Goal: Task Accomplishment & Management: Complete application form

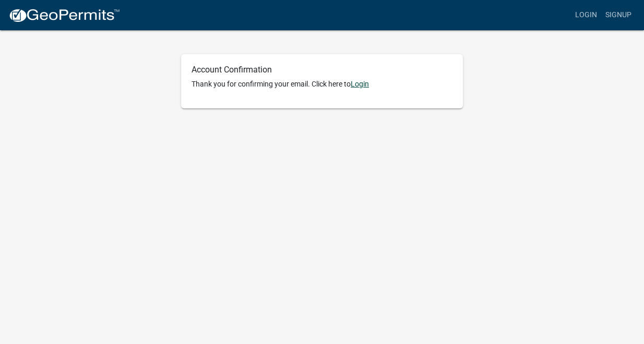
click at [361, 86] on link "Login" at bounding box center [360, 84] width 18 height 8
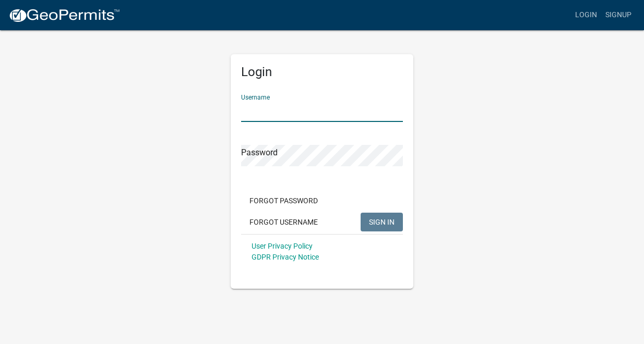
click at [308, 120] on input "Username" at bounding box center [322, 111] width 162 height 21
type input "hurd0012"
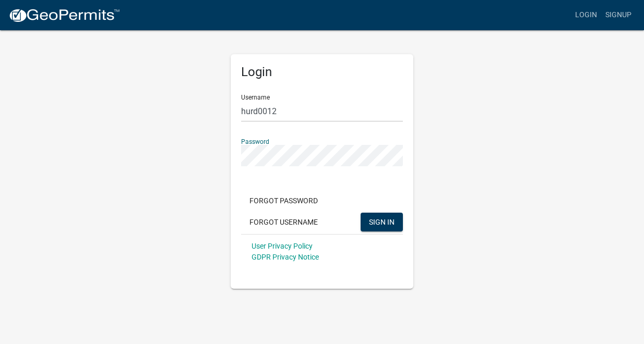
click at [360, 213] on button "SIGN IN" at bounding box center [381, 222] width 42 height 19
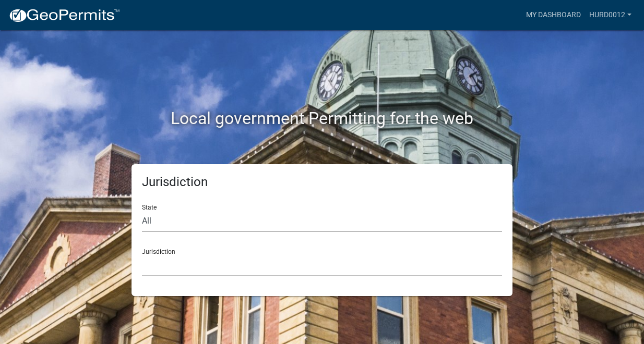
click at [195, 227] on select "All [US_STATE] [US_STATE] [US_STATE] [US_STATE] [US_STATE] [US_STATE] [US_STATE…" at bounding box center [322, 221] width 360 height 21
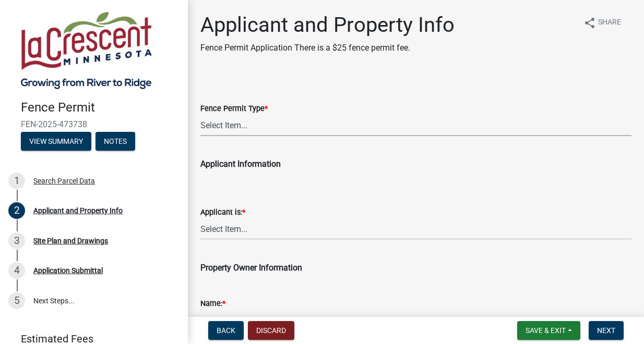
click at [281, 131] on select "Select Item... Residential Commercial Industrial" at bounding box center [415, 125] width 431 height 21
click at [200, 115] on select "Select Item... Residential Commercial Industrial" at bounding box center [415, 125] width 431 height 21
select select "9f554c49-418e-49c6-9171-470f5a649f50"
click at [224, 227] on select "Select Item... Owner Contractor" at bounding box center [415, 229] width 431 height 21
click at [200, 219] on select "Select Item... Owner Contractor" at bounding box center [415, 229] width 431 height 21
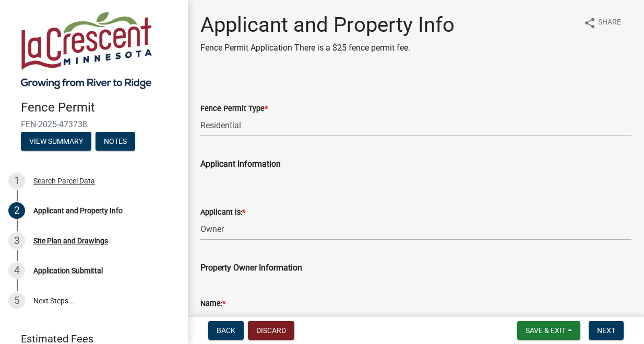
select select "d3396484-0c84-48a4-b873-3dbb1279f958"
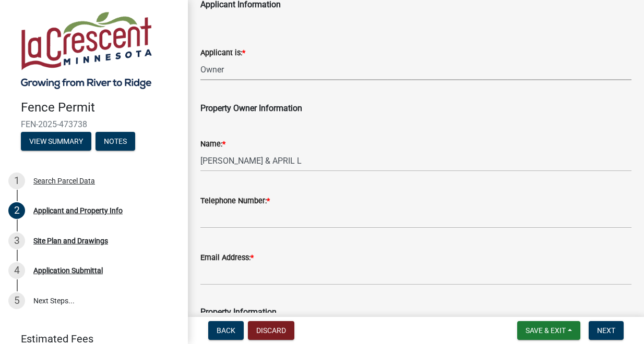
scroll to position [160, 0]
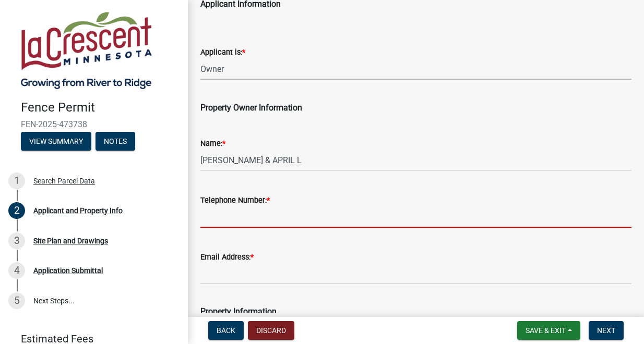
click at [264, 220] on input "Telephone Number: *" at bounding box center [415, 217] width 431 height 21
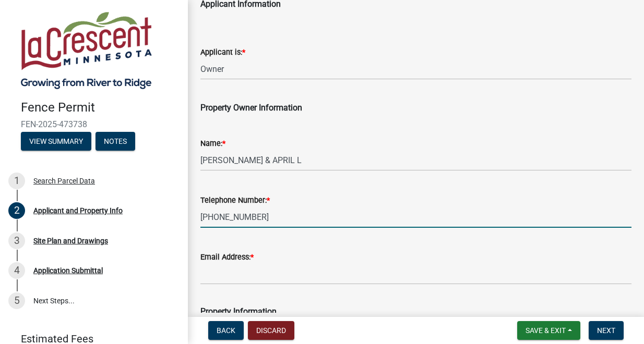
type input "763-222-3363"
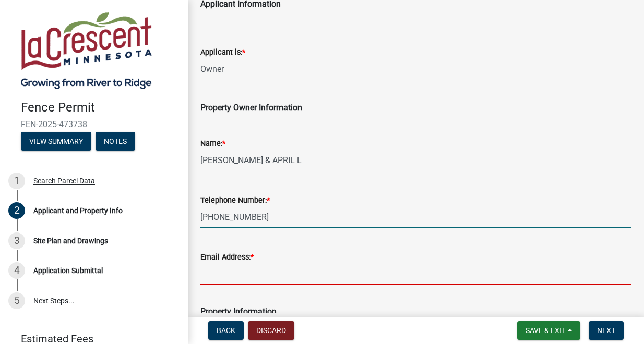
click at [254, 277] on input "Email Address: *" at bounding box center [415, 273] width 431 height 21
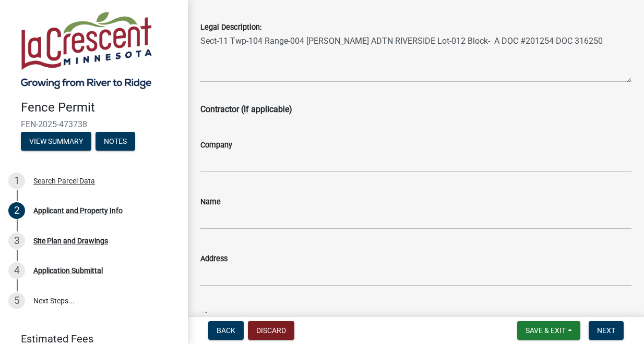
scroll to position [652, 0]
type input "billjfarrell3@gmail.com"
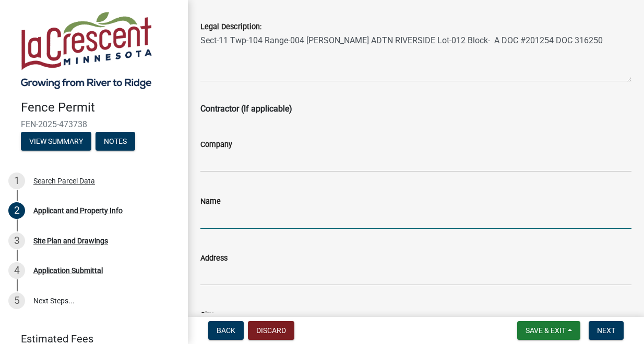
click at [256, 224] on input "Name" at bounding box center [415, 218] width 431 height 21
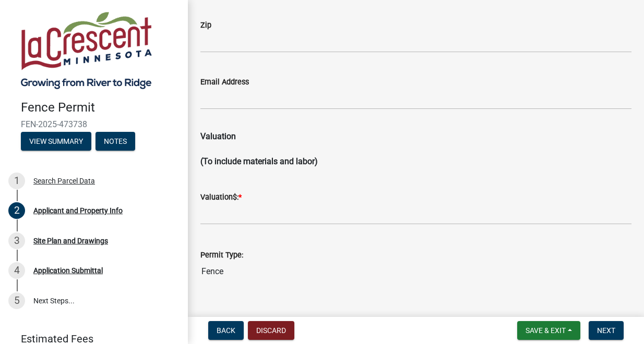
scroll to position [1075, 0]
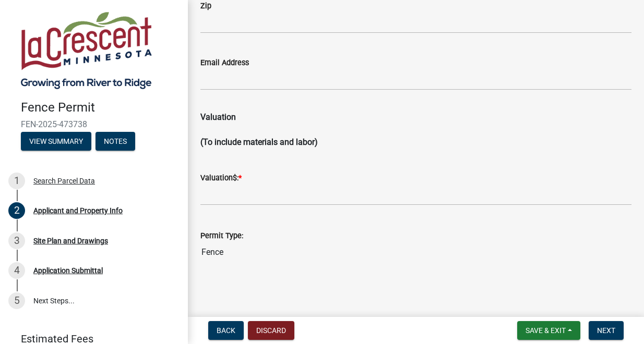
type input "Mike Flaten"
click at [238, 200] on input "text" at bounding box center [415, 194] width 431 height 21
click at [204, 197] on input "5000" at bounding box center [415, 194] width 431 height 21
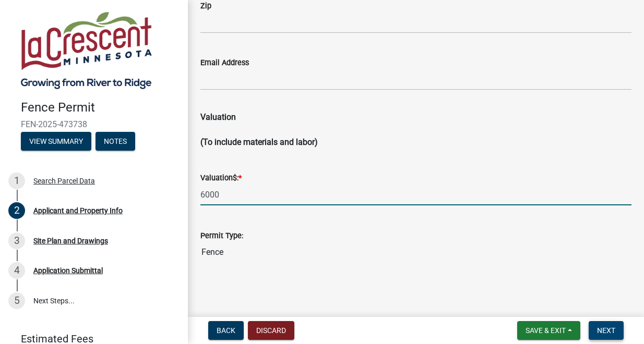
type input "6000"
click at [610, 328] on span "Next" at bounding box center [606, 331] width 18 height 8
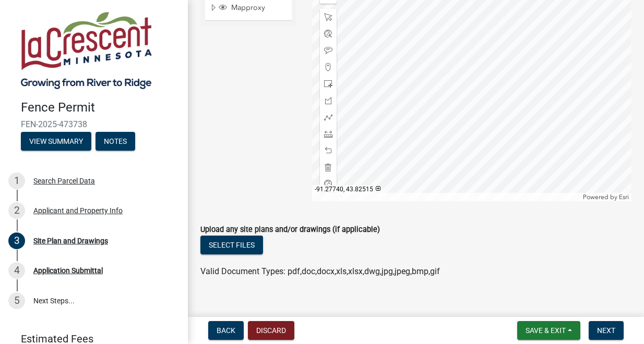
scroll to position [552, 0]
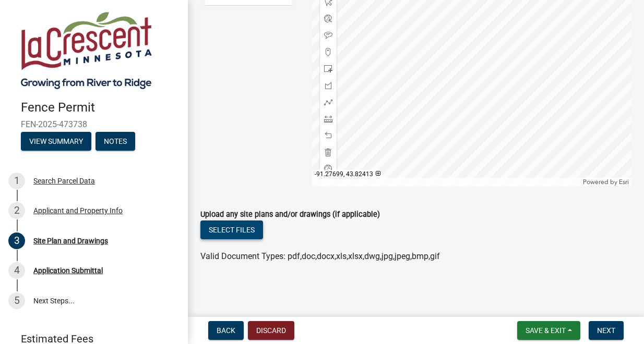
click at [237, 232] on button "Select files" at bounding box center [231, 230] width 63 height 19
click at [234, 232] on button "Select files" at bounding box center [231, 230] width 63 height 19
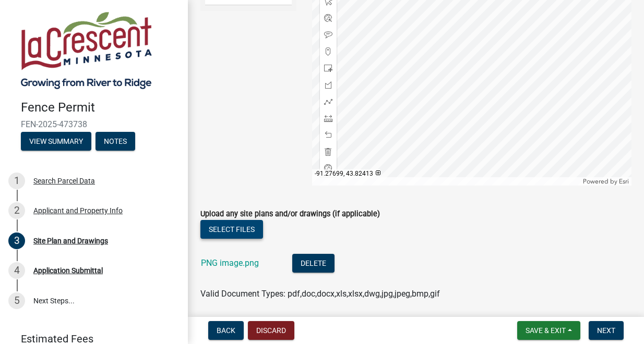
click at [247, 230] on button "Select files" at bounding box center [231, 229] width 63 height 19
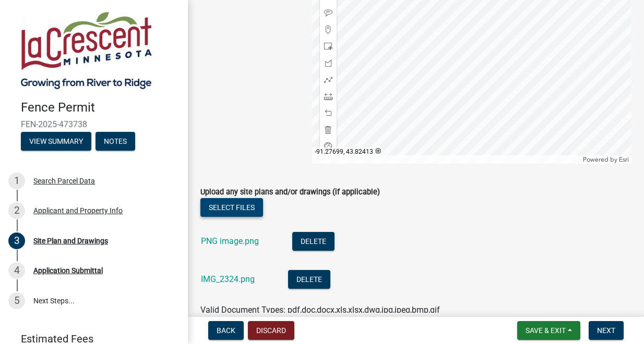
scroll to position [571, 0]
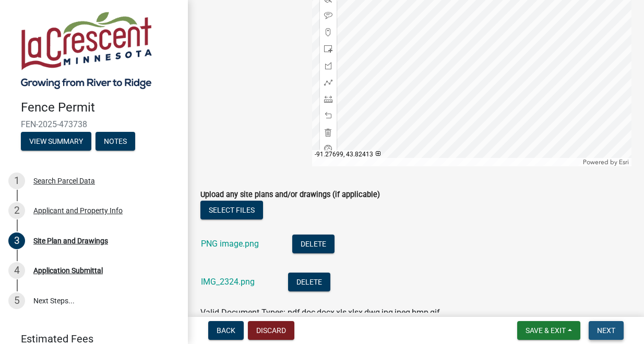
click at [609, 328] on span "Next" at bounding box center [606, 331] width 18 height 8
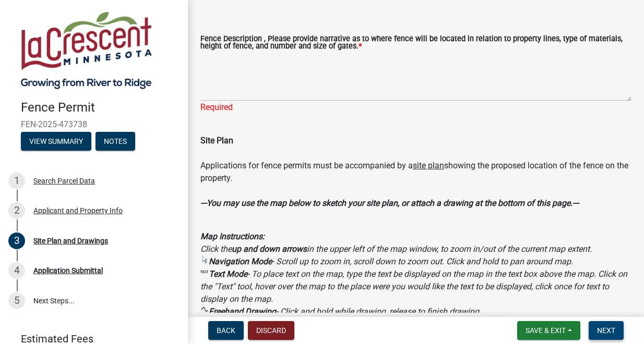
scroll to position [0, 0]
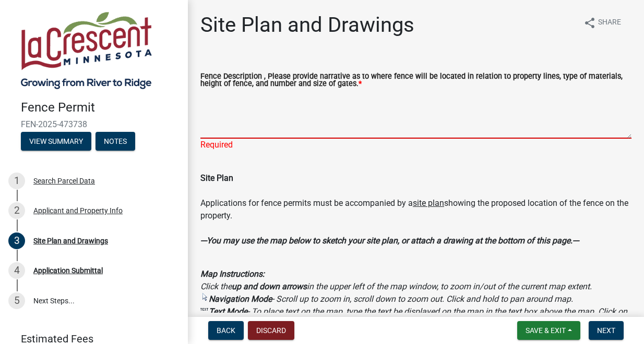
click at [252, 134] on textarea "Fence Description , Please provide narrative as to where fence will be located …" at bounding box center [415, 114] width 431 height 49
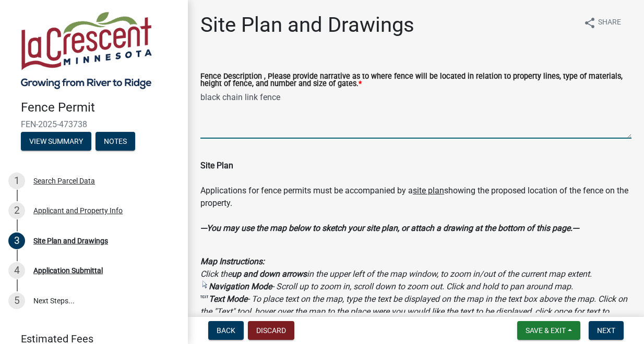
click at [281, 100] on textarea "black chain link fence" at bounding box center [415, 114] width 431 height 49
click at [257, 99] on textarea "black chain link fence" at bounding box center [415, 114] width 431 height 49
click at [300, 97] on textarea "black chain link metal fence" at bounding box center [415, 114] width 431 height 49
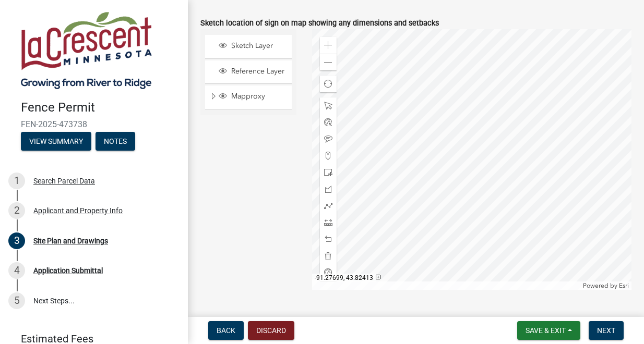
scroll to position [628, 0]
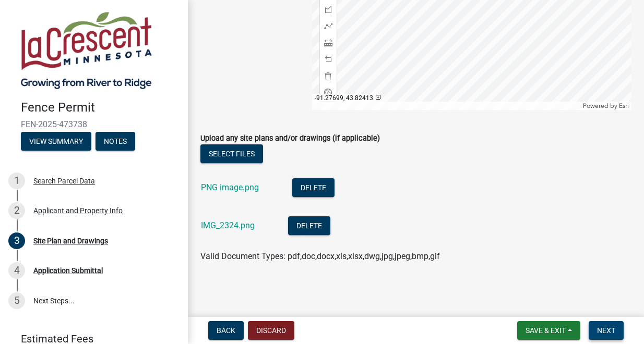
type textarea "black chain link metal fence, 215 linear feet, 4 foot tall, one 5 foot wide gate"
click at [605, 329] on span "Next" at bounding box center [606, 331] width 18 height 8
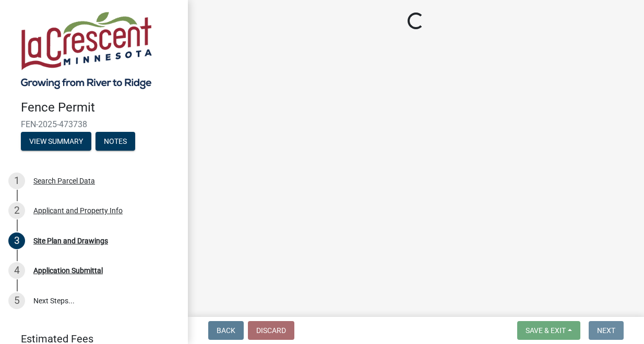
scroll to position [0, 0]
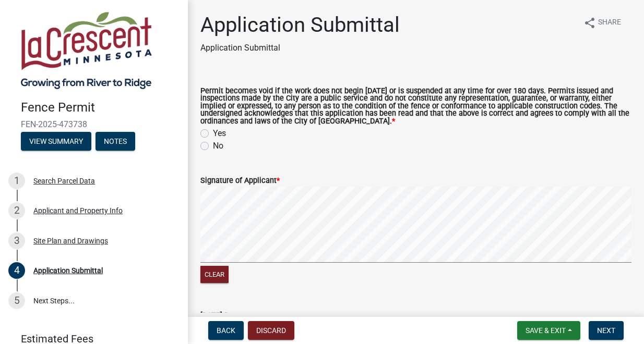
click at [213, 135] on label "Yes" at bounding box center [219, 133] width 13 height 13
click at [213, 134] on input "Yes" at bounding box center [216, 130] width 7 height 7
radio input "true"
click at [604, 330] on span "Next" at bounding box center [606, 331] width 18 height 8
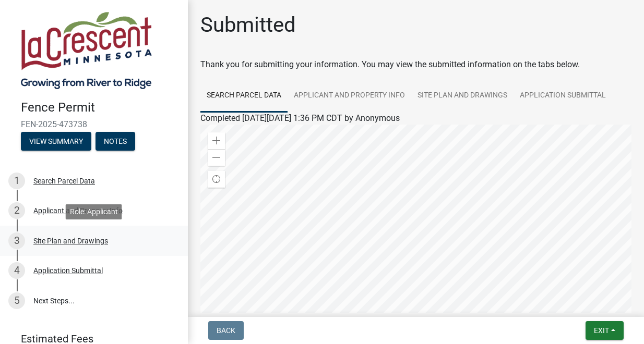
scroll to position [45, 0]
